Goal: Transaction & Acquisition: Book appointment/travel/reservation

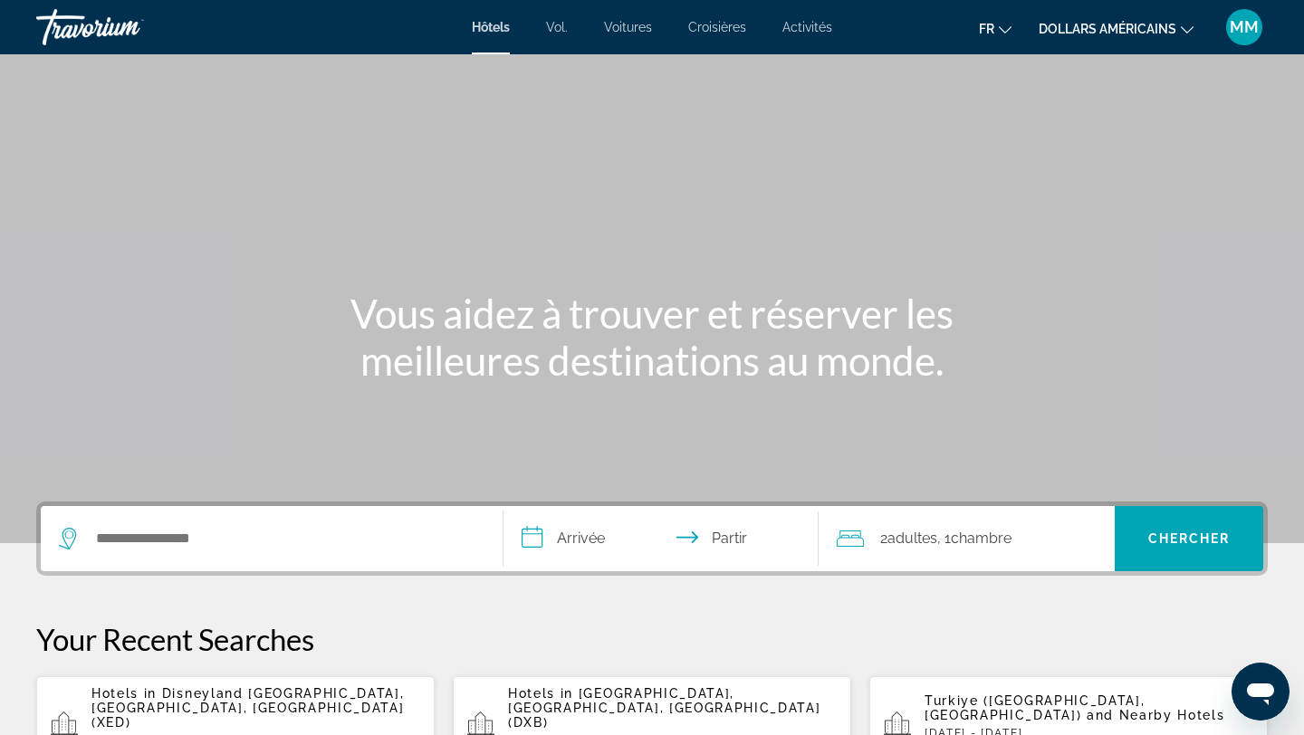
click at [810, 28] on font "Activités" at bounding box center [807, 27] width 50 height 14
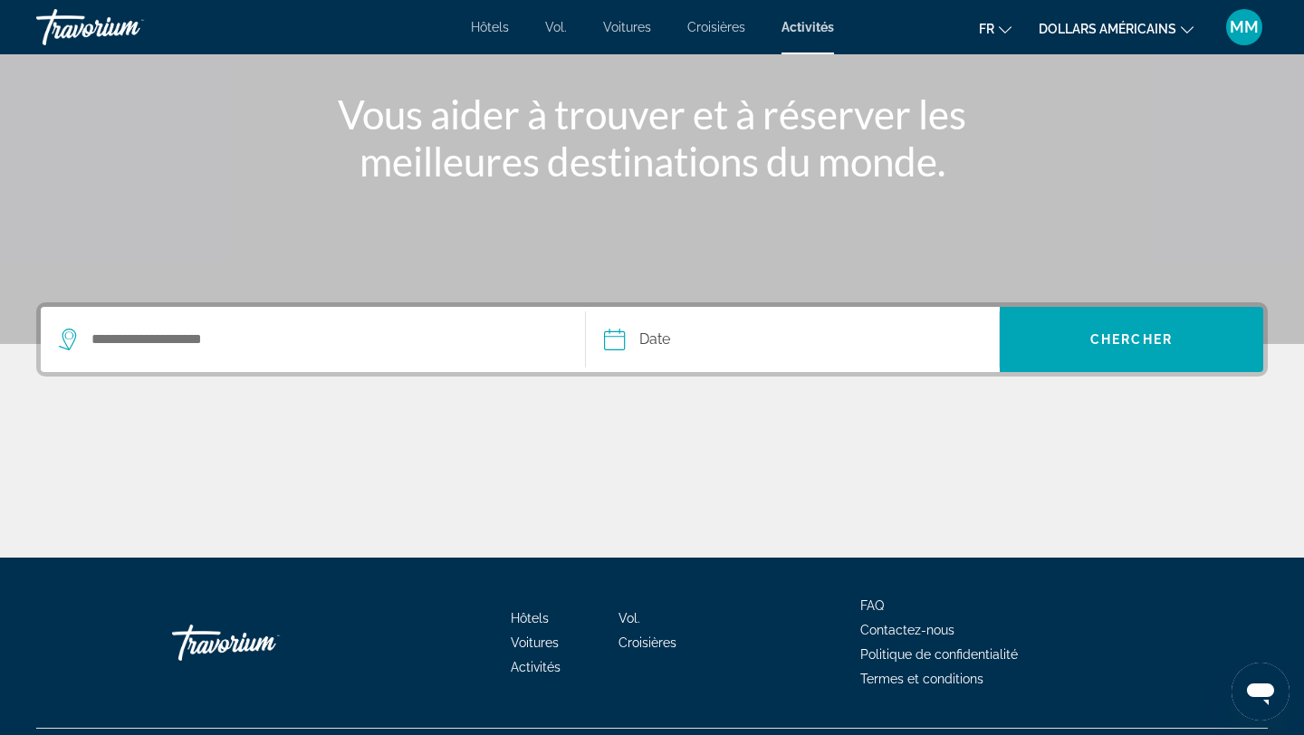
scroll to position [227, 0]
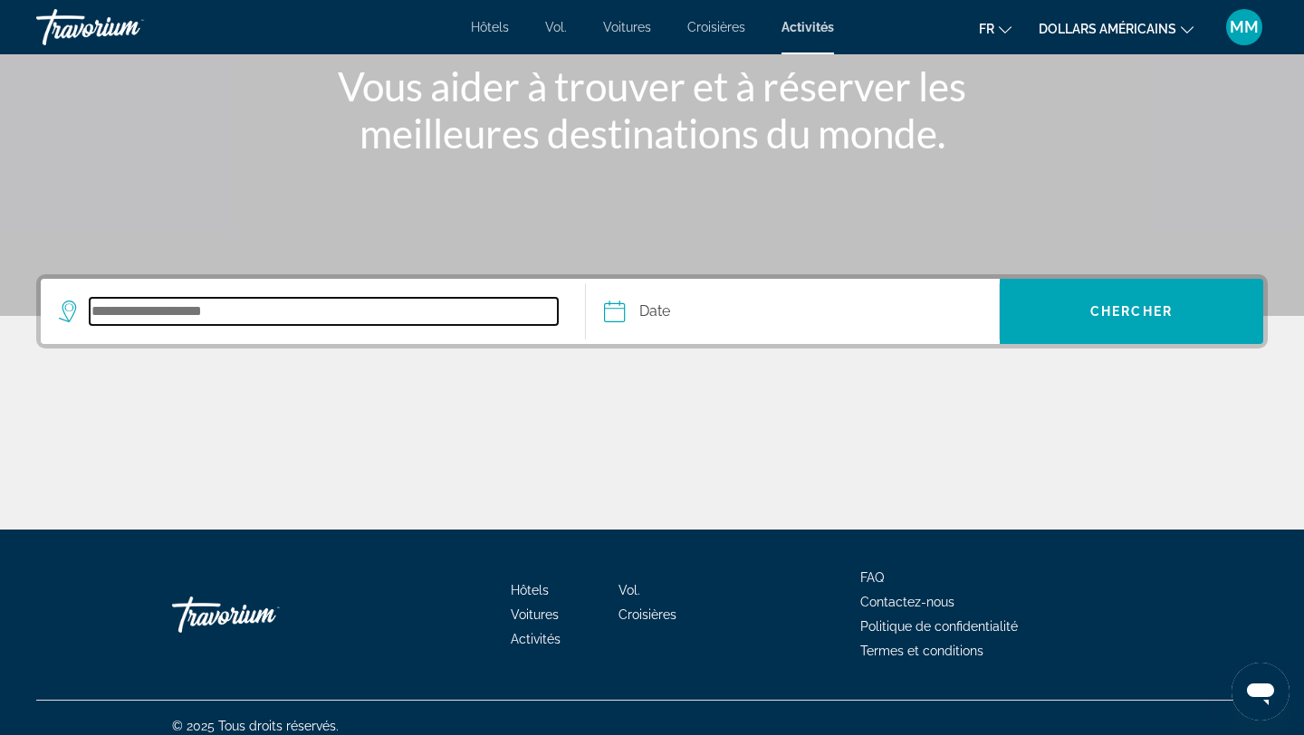
click at [326, 306] on input "Search destination" at bounding box center [324, 311] width 468 height 27
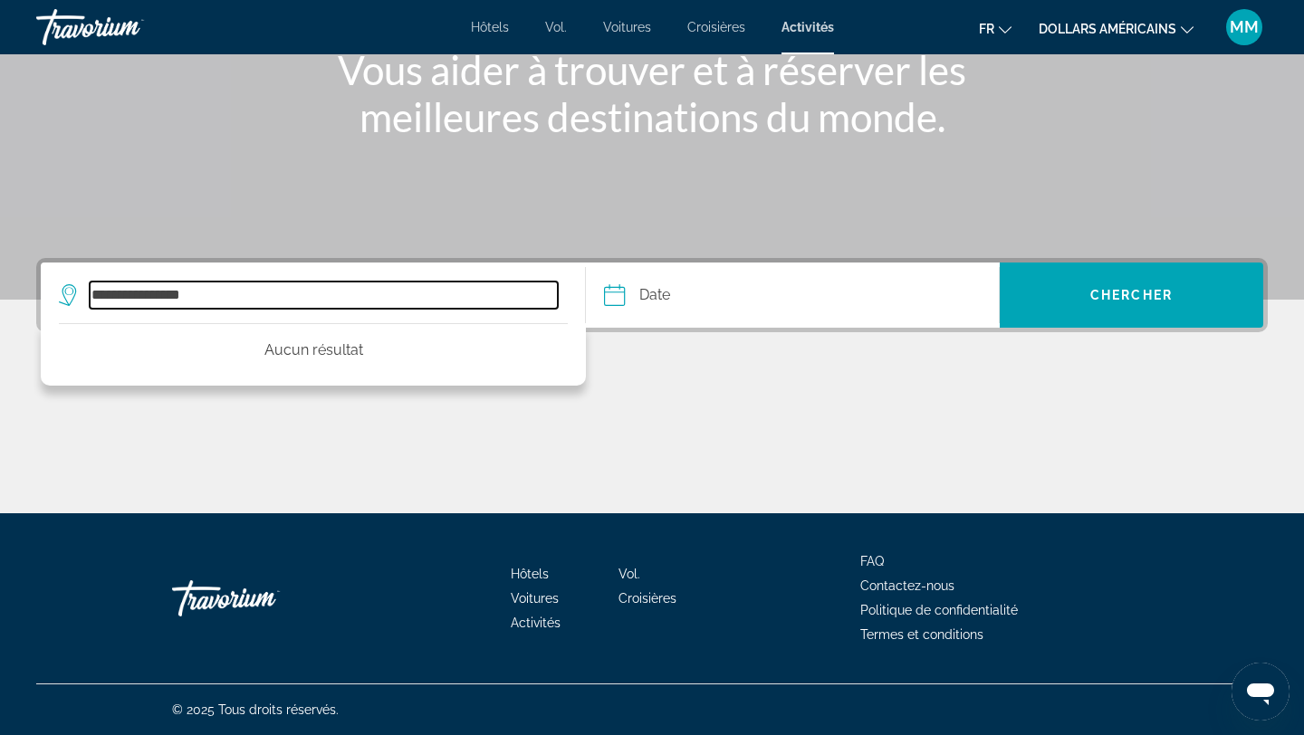
type input "**********"
